Goal: Transaction & Acquisition: Purchase product/service

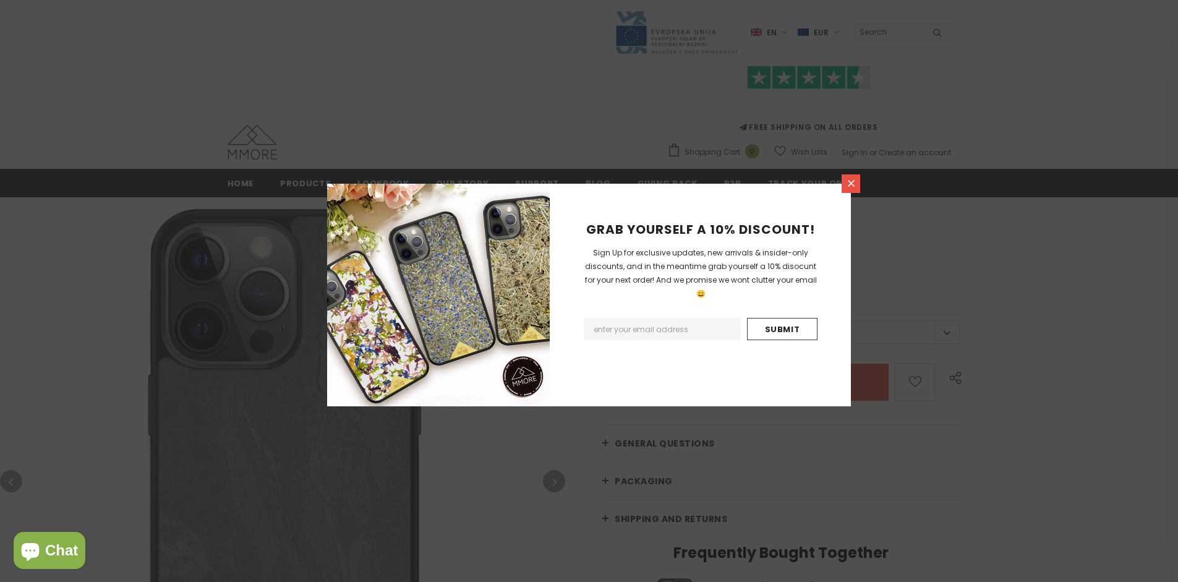
click at [851, 183] on icon at bounding box center [851, 183] width 7 height 7
